Goal: Task Accomplishment & Management: Complete application form

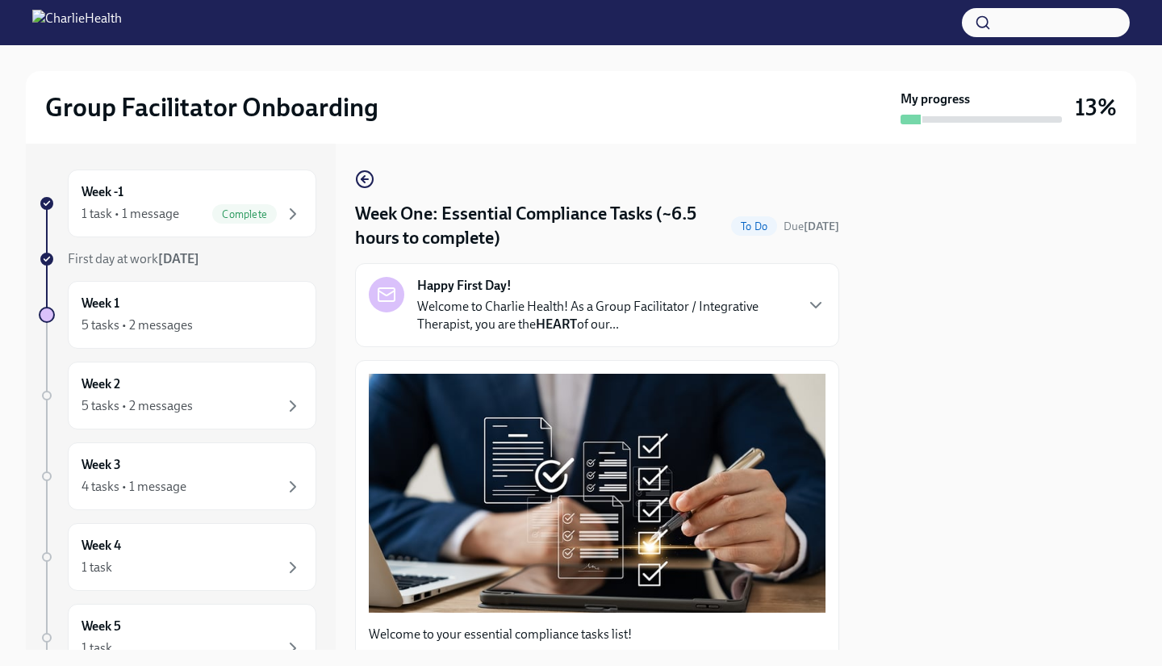
scroll to position [3555, 0]
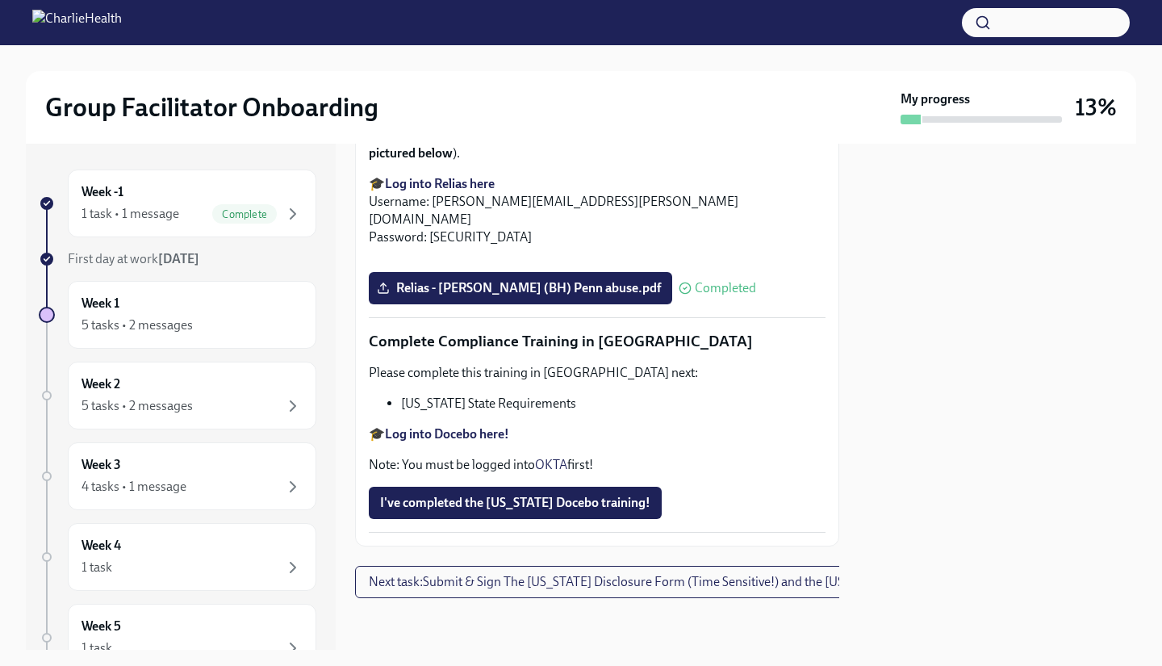
click at [522, 496] on span "I've completed the [US_STATE] Docebo training!" at bounding box center [515, 503] width 270 height 16
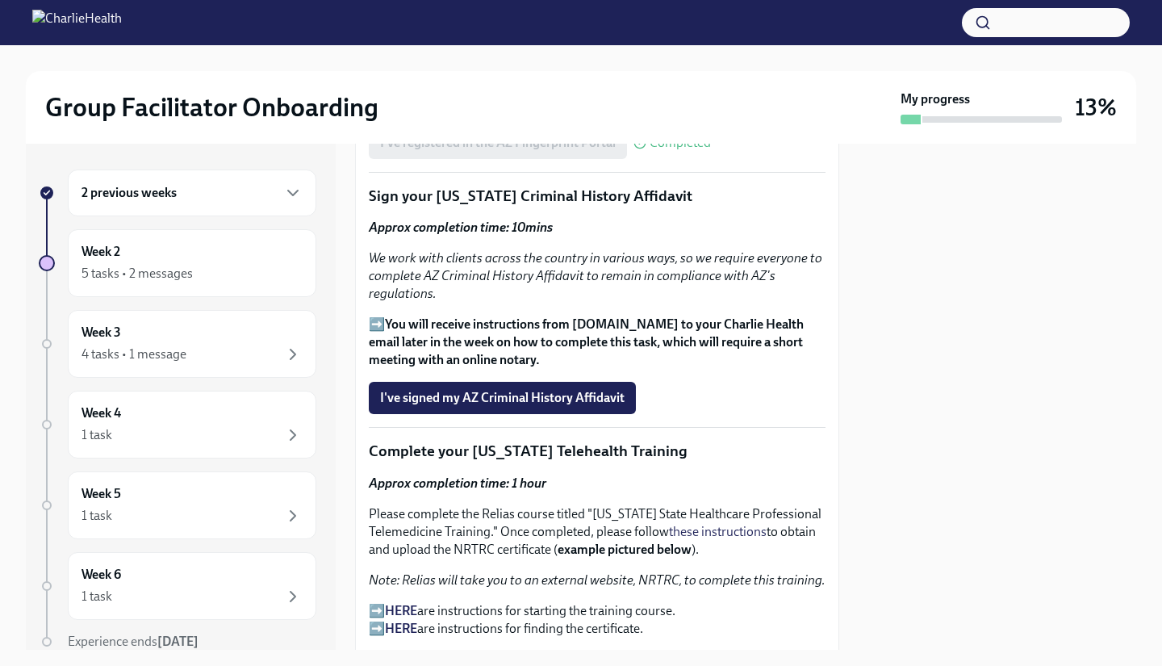
scroll to position [2086, 0]
click at [603, 413] on button "I've signed my AZ Criminal History Affidavit" at bounding box center [502, 397] width 267 height 32
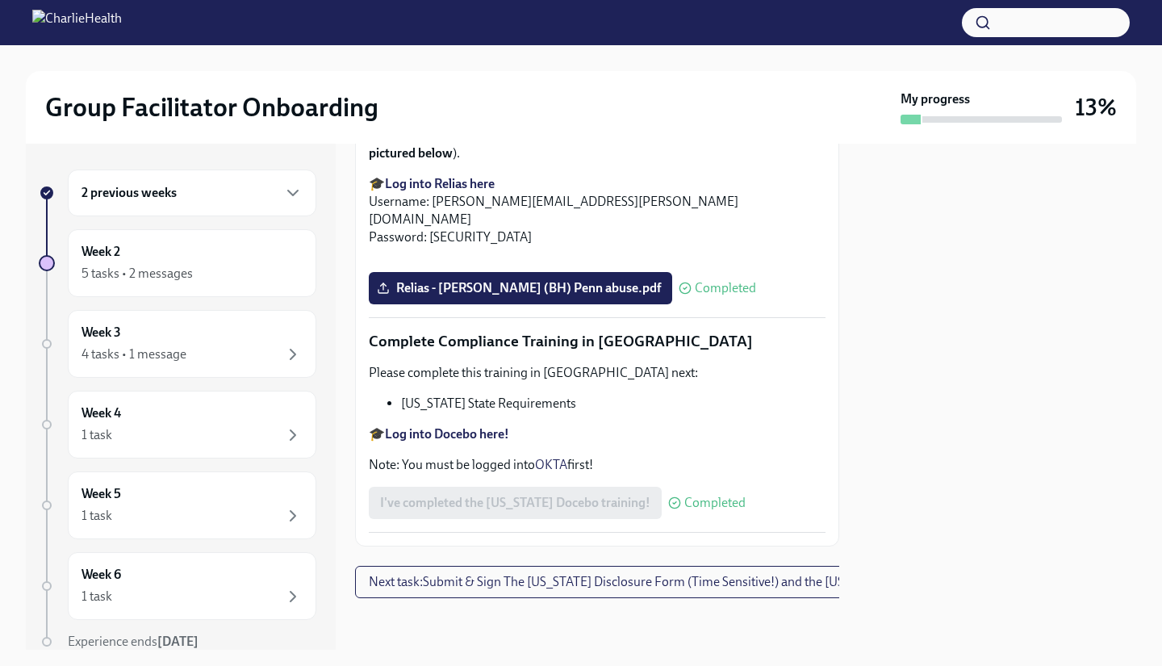
scroll to position [3555, 0]
click at [724, 582] on button "Next task : Submit & Sign The [US_STATE] Disclosure Form (Time Sensitive!) and …" at bounding box center [682, 582] width 654 height 32
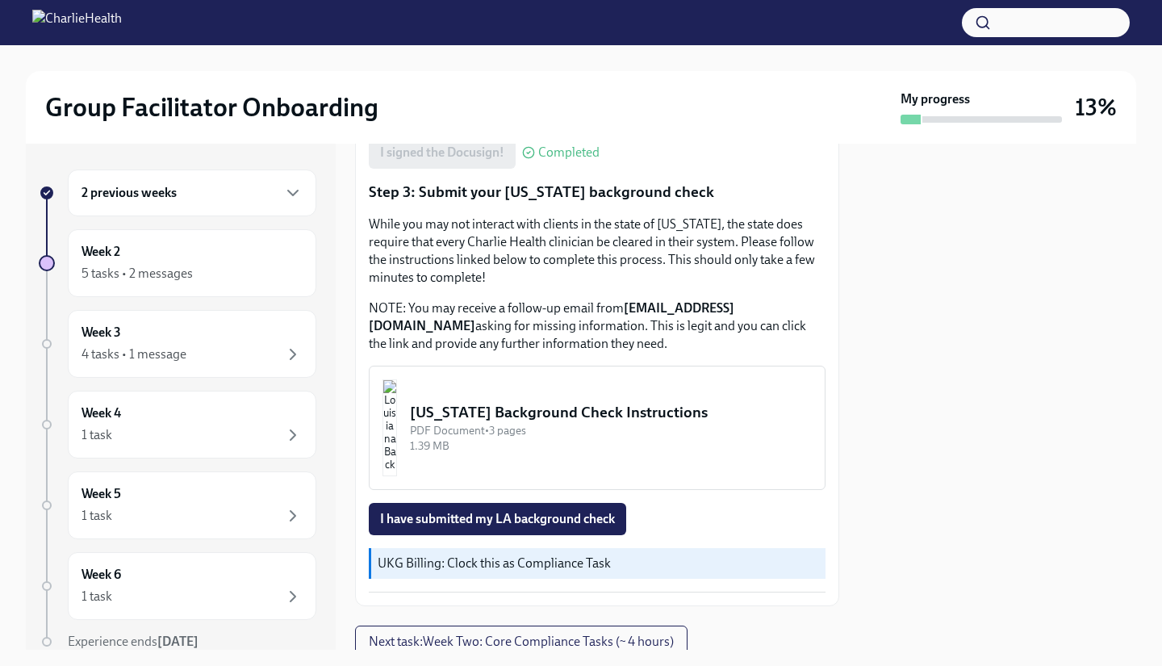
scroll to position [438, 0]
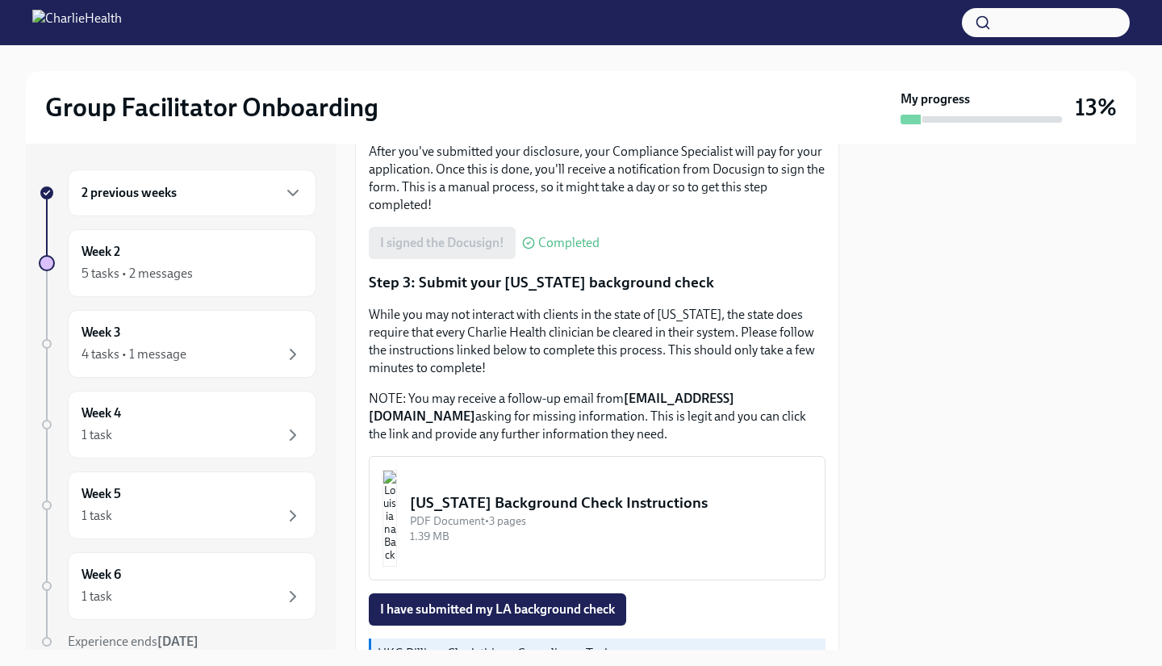
click at [602, 497] on div "[US_STATE] Background Check Instructions" at bounding box center [611, 502] width 402 height 21
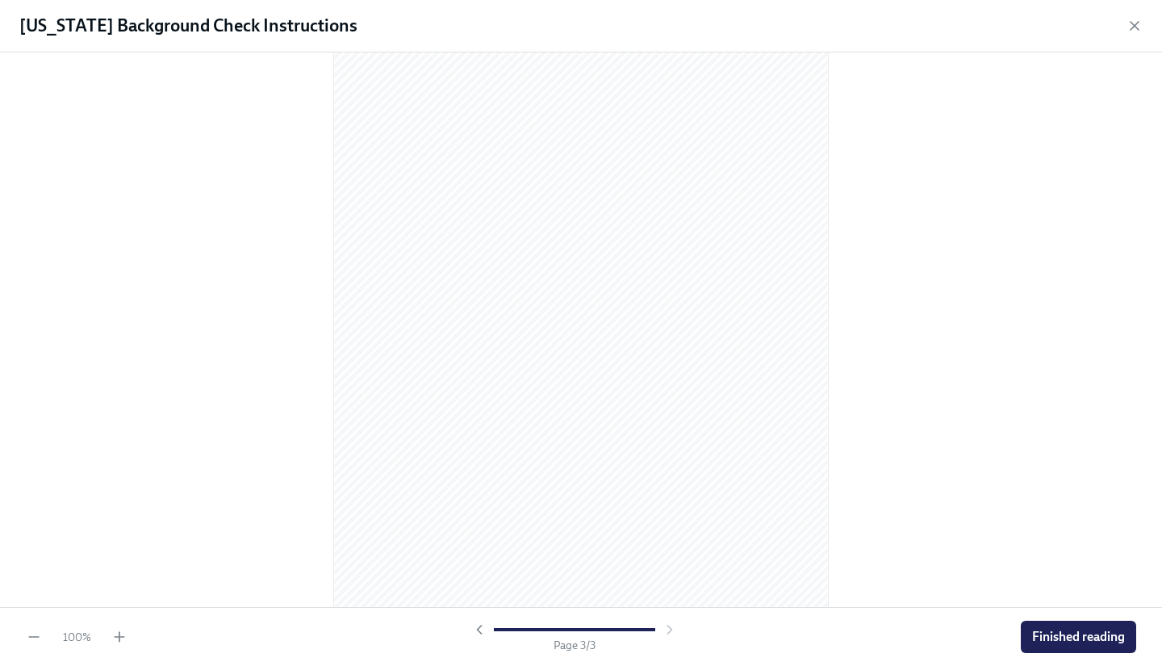
scroll to position [1419, 0]
click at [1109, 637] on span "Finished reading" at bounding box center [1078, 636] width 93 height 16
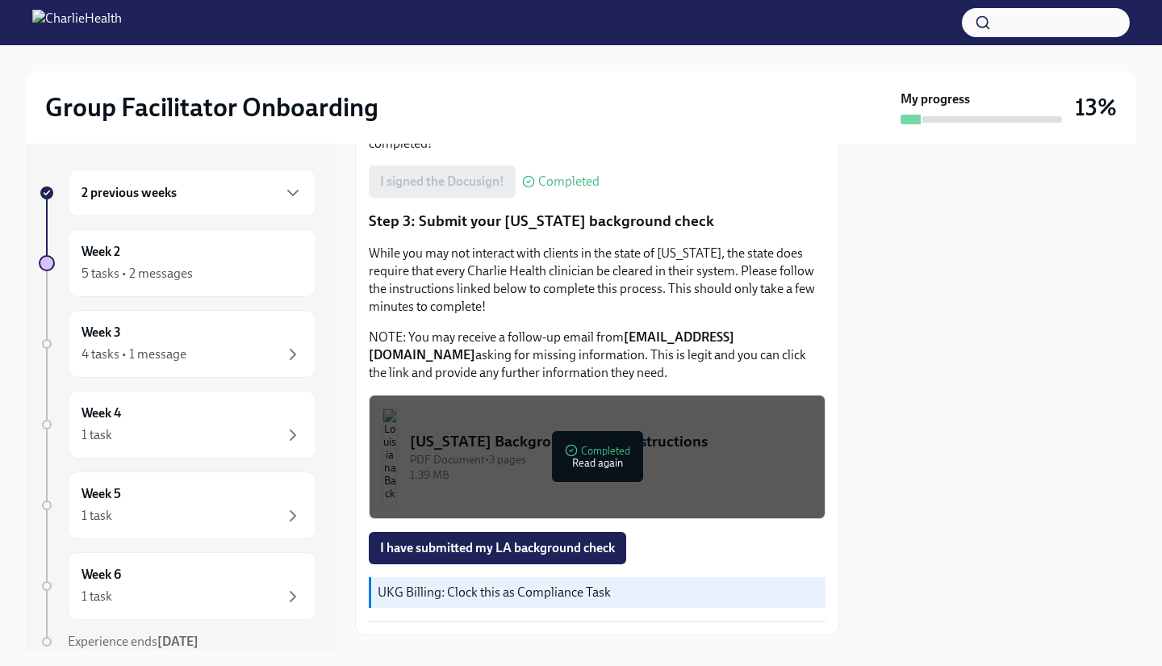
scroll to position [577, 0]
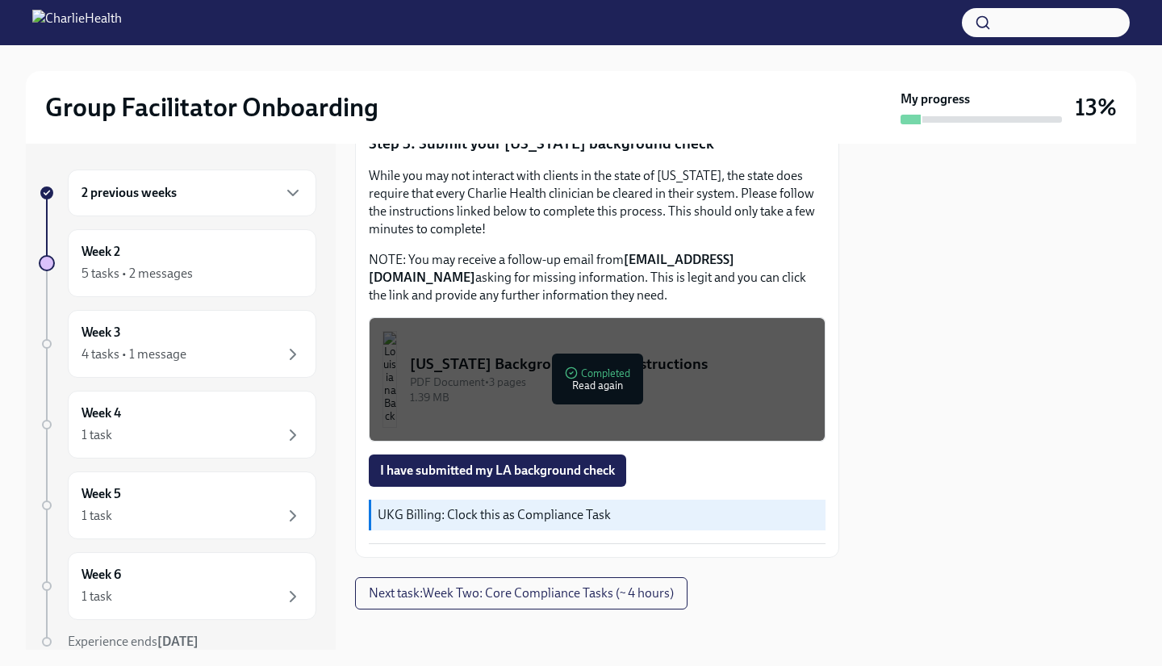
click at [595, 465] on span "I have submitted my LA background check" at bounding box center [497, 470] width 235 height 16
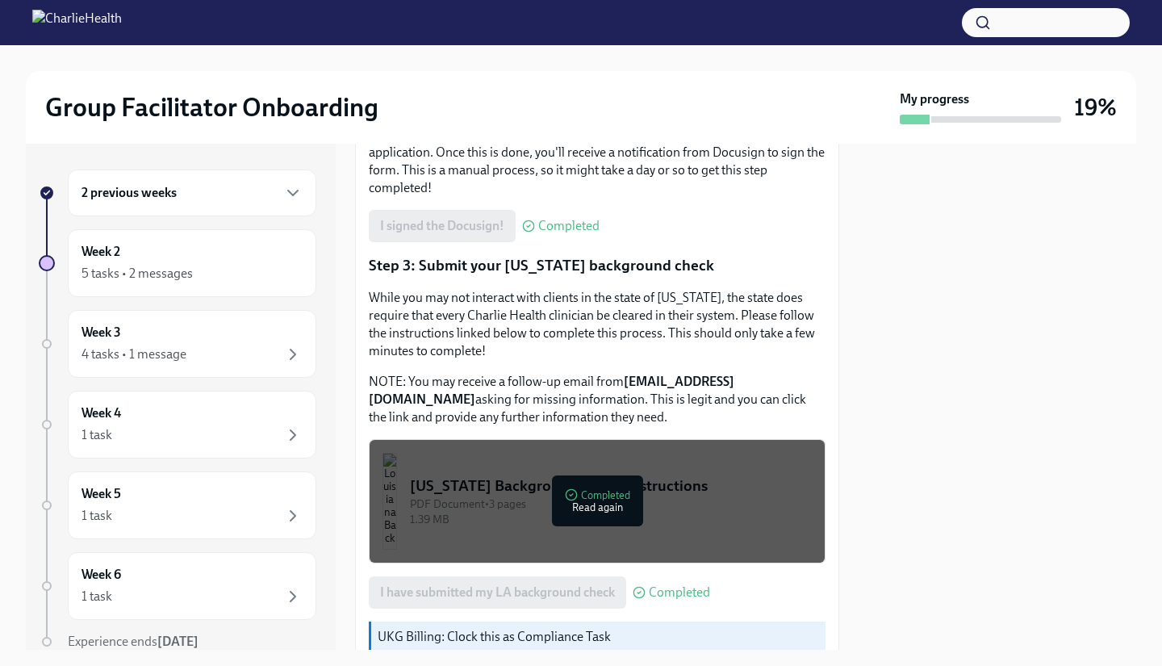
scroll to position [588, 0]
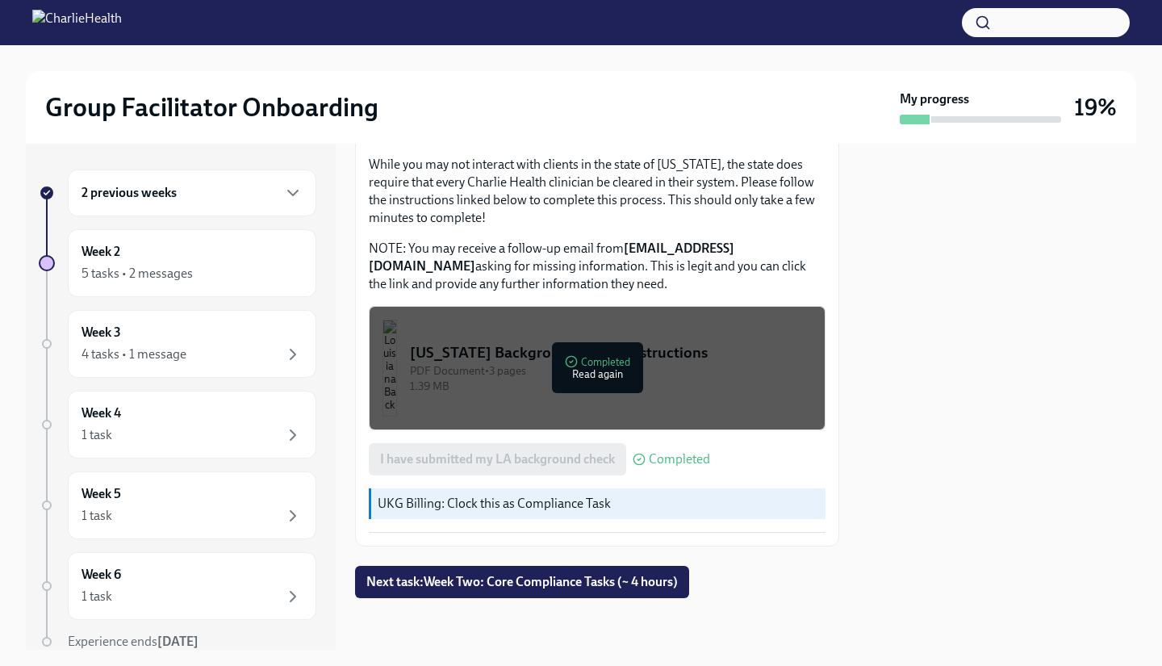
click at [649, 585] on span "Next task : Week Two: Core Compliance Tasks (~ 4 hours)" at bounding box center [521, 582] width 311 height 16
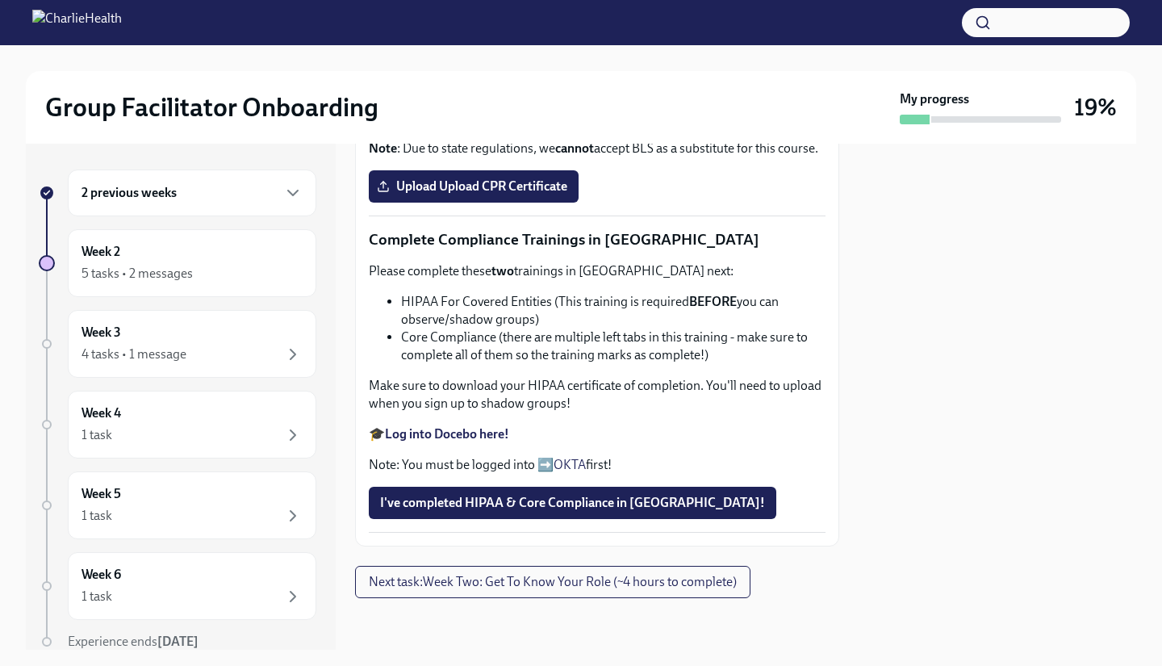
scroll to position [586, 0]
click at [613, 77] on strong "Complete your CPR & First Aid training HERE" at bounding box center [512, 68] width 254 height 15
